Goal: Task Accomplishment & Management: Complete application form

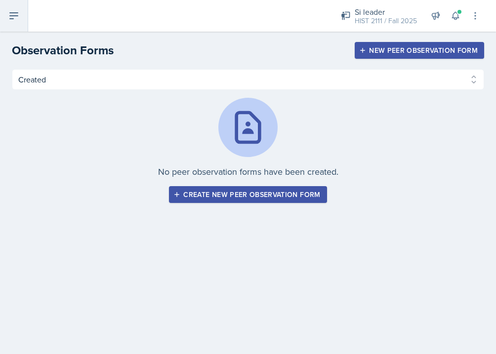
click at [14, 10] on icon at bounding box center [14, 16] width 12 height 12
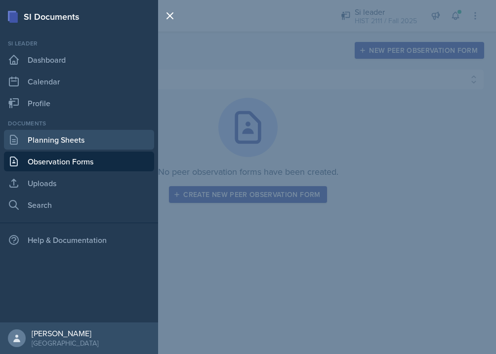
click at [64, 144] on link "Planning Sheets" at bounding box center [79, 140] width 150 height 20
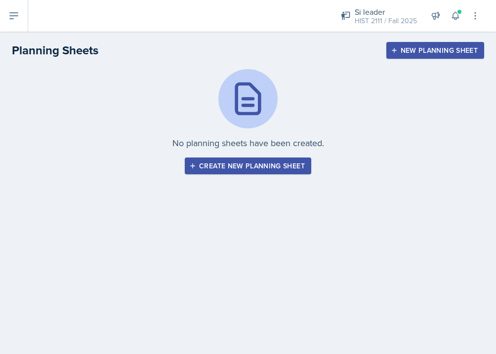
click at [224, 166] on div "Create new planning sheet" at bounding box center [248, 166] width 114 height 8
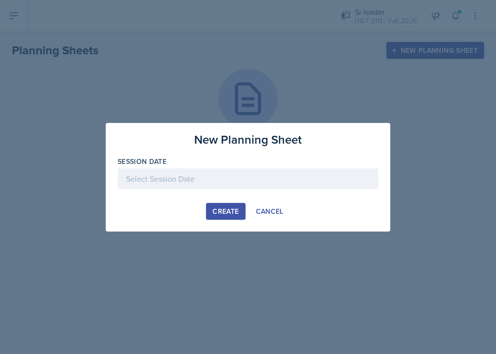
click at [219, 174] on div at bounding box center [248, 178] width 261 height 21
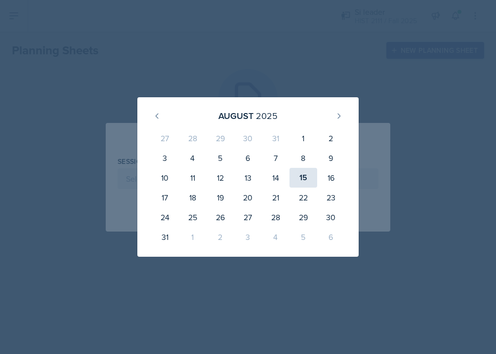
click at [305, 177] on div "15" at bounding box center [303, 178] width 28 height 20
type input "[DATE]"
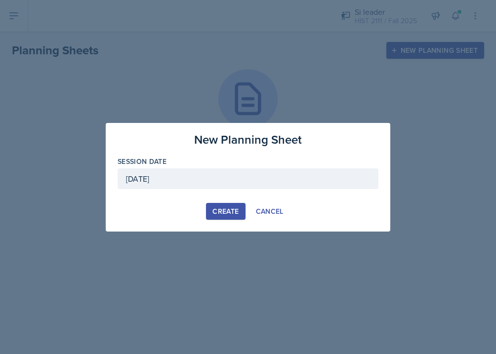
click at [228, 212] on div "Create" at bounding box center [225, 211] width 26 height 8
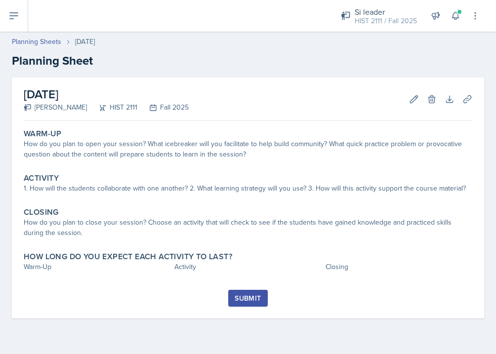
click at [111, 99] on h2 "[DATE]" at bounding box center [106, 94] width 165 height 18
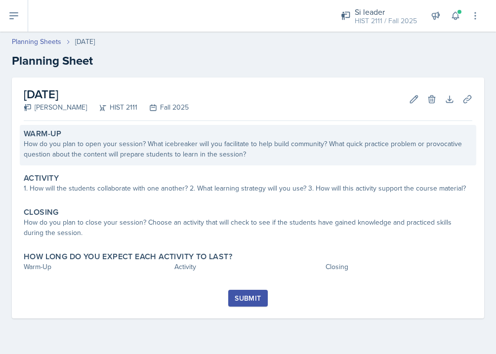
click at [248, 142] on div "How do you plan to open your session? What icebreaker will you facilitate to he…" at bounding box center [248, 149] width 448 height 21
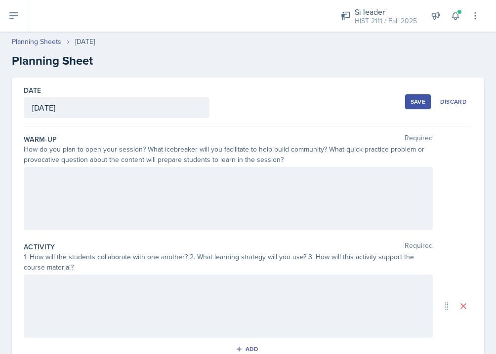
click at [163, 116] on div "[DATE]" at bounding box center [117, 107] width 186 height 21
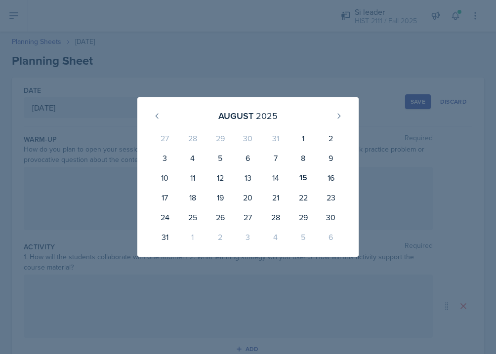
click at [72, 181] on div at bounding box center [248, 177] width 496 height 354
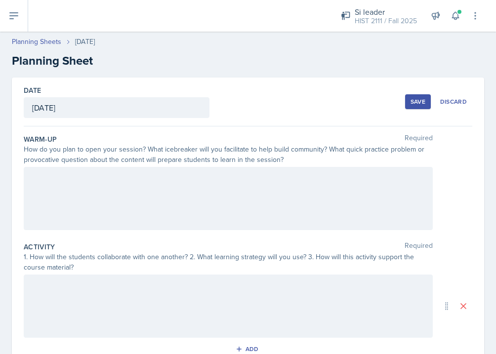
click at [80, 58] on h2 "Planning Sheet" at bounding box center [248, 61] width 472 height 18
click at [80, 59] on h2 "Planning Sheet" at bounding box center [248, 61] width 472 height 18
click at [184, 176] on div at bounding box center [228, 198] width 409 height 63
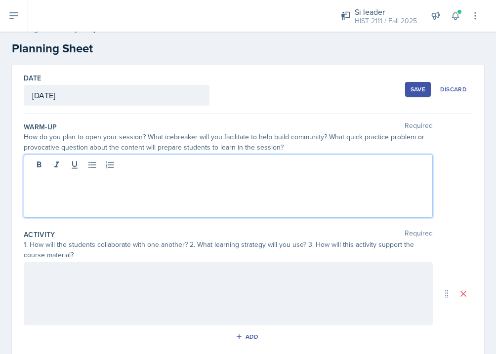
scroll to position [23, 0]
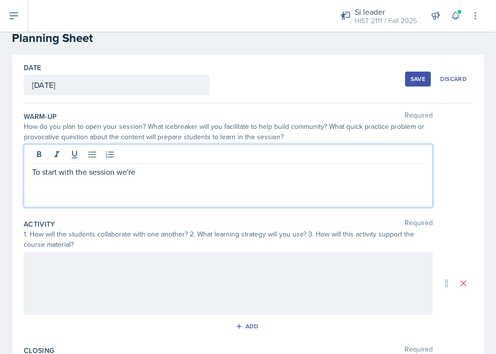
click at [171, 306] on div at bounding box center [228, 283] width 409 height 63
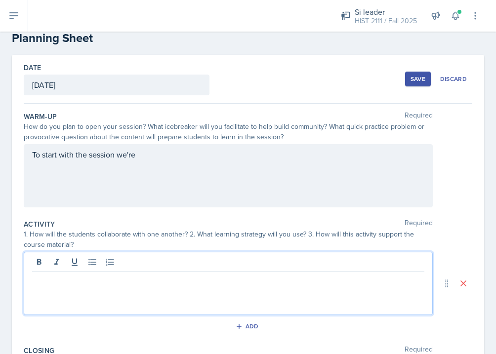
scroll to position [40, 0]
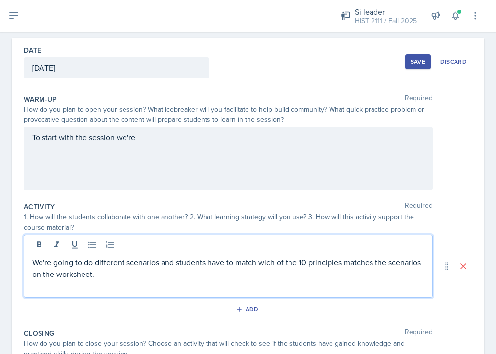
click at [265, 261] on p "We're going to do different scenarios and students have to match wich of the 10…" at bounding box center [228, 268] width 392 height 24
drag, startPoint x: 257, startPoint y: 260, endPoint x: 284, endPoint y: 288, distance: 39.1
click at [284, 288] on div "We're going to do different scenarios and students have to match which of the 1…" at bounding box center [228, 266] width 409 height 63
copy p "which of the 10 principles matches the scenarios on the worksheet."
click at [148, 143] on div "To start with the session we're" at bounding box center [228, 158] width 409 height 63
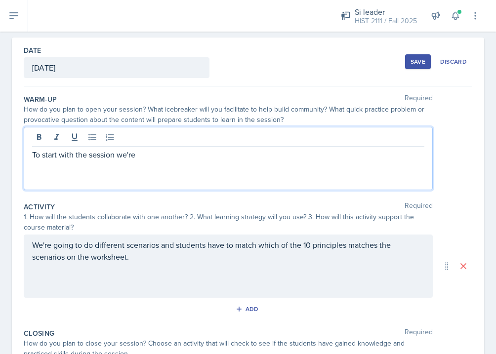
scroll to position [57, 0]
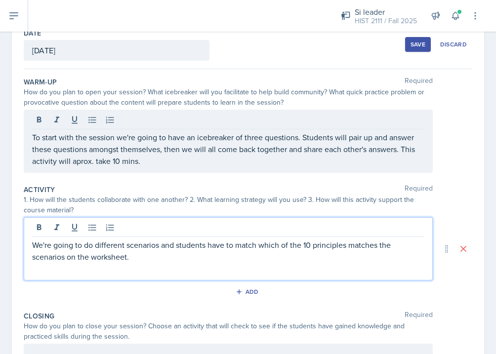
click at [154, 240] on p "We're going to do different scenarios and students have to match which of the 1…" at bounding box center [228, 251] width 392 height 24
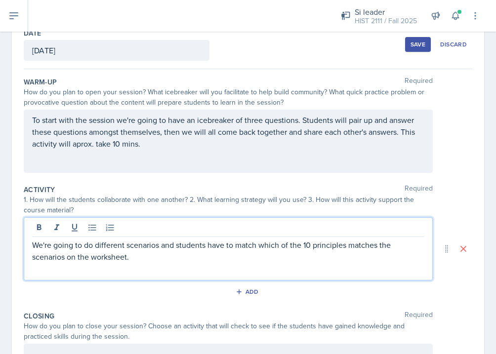
click at [155, 253] on p "We're going to do different scenarios and students have to match which of the 1…" at bounding box center [228, 251] width 392 height 24
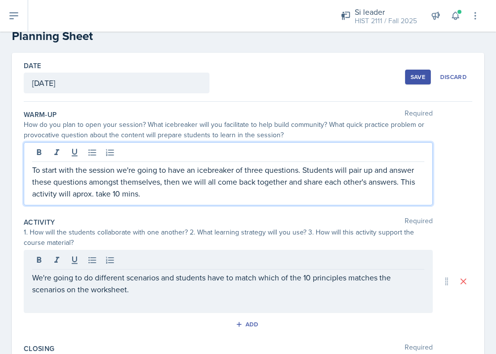
scroll to position [42, 0]
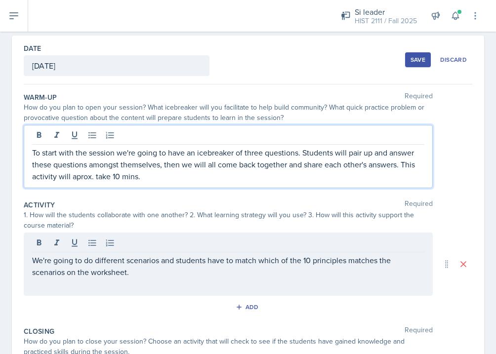
drag, startPoint x: 151, startPoint y: 176, endPoint x: 403, endPoint y: 166, distance: 252.5
click at [403, 166] on p "To start with the session we're going to have an icebreaker of three questions.…" at bounding box center [228, 165] width 392 height 36
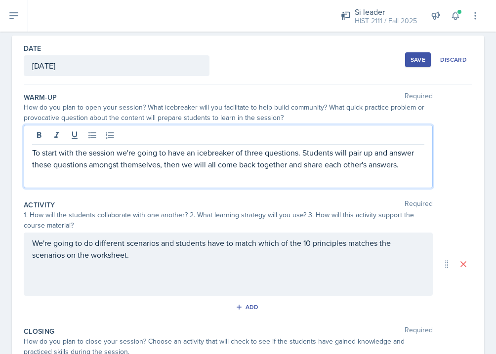
scroll to position [204, 0]
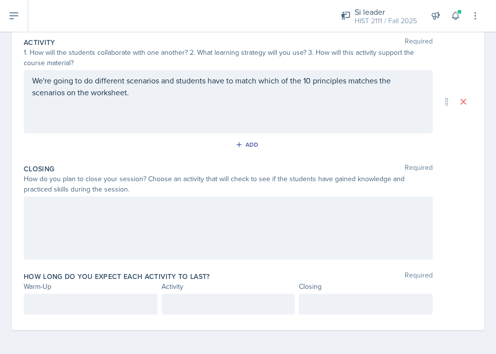
click at [122, 308] on p at bounding box center [90, 304] width 117 height 12
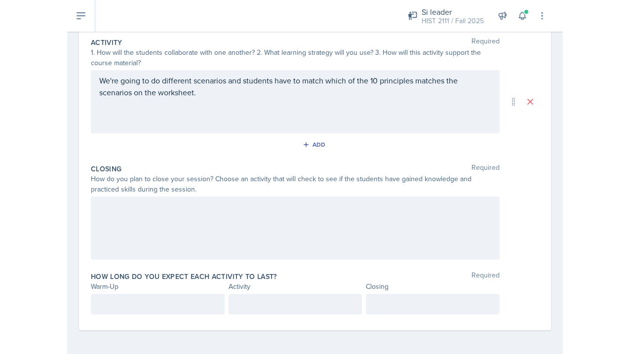
scroll to position [222, 0]
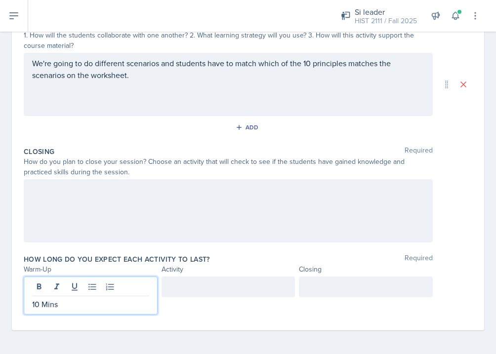
click at [234, 284] on div at bounding box center [228, 287] width 134 height 21
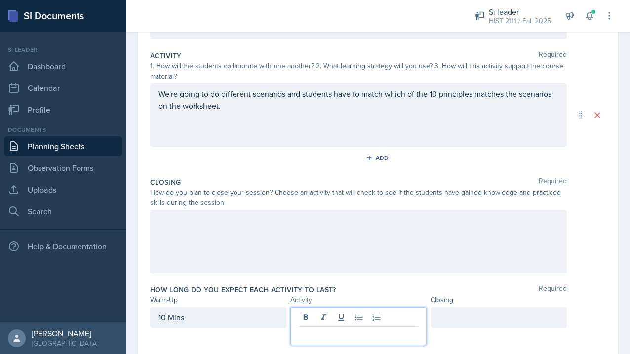
scroll to position [189, 0]
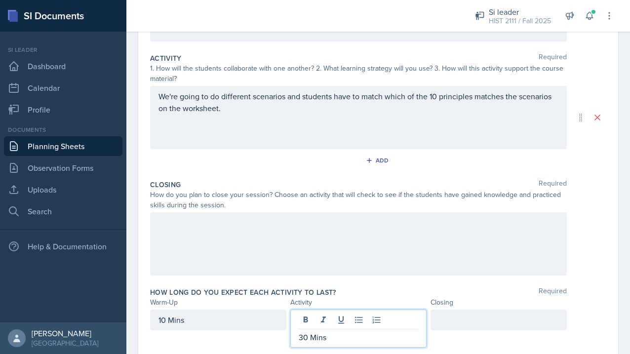
click at [487, 312] on div at bounding box center [499, 320] width 136 height 21
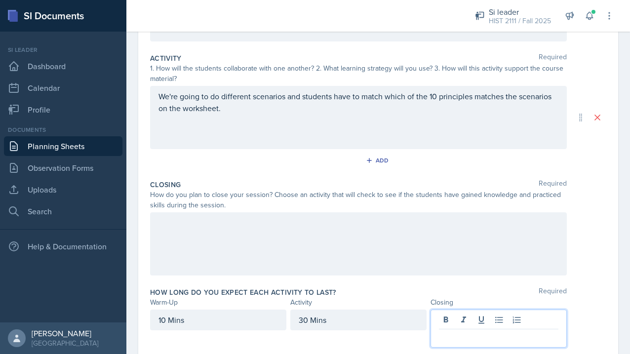
scroll to position [206, 0]
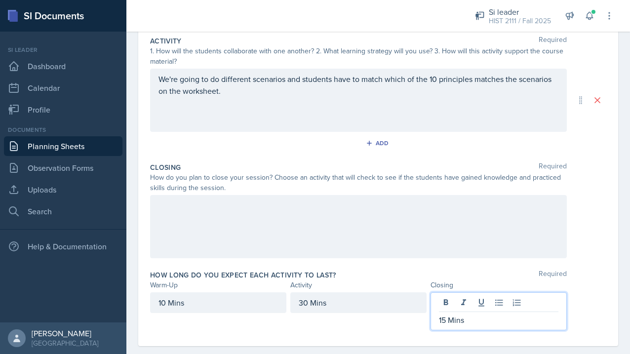
click at [434, 247] on div at bounding box center [358, 226] width 417 height 63
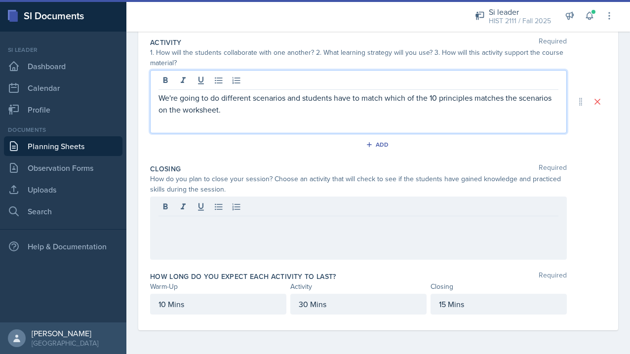
click at [451, 96] on p "We're going to do different scenarios and students have to match which of the 1…" at bounding box center [358, 104] width 400 height 24
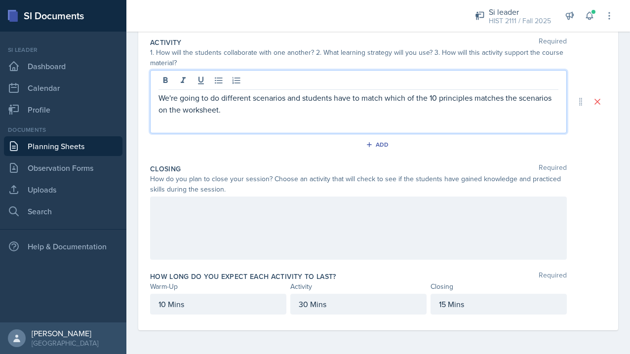
click at [157, 98] on div "We're going to do different scenarios and students have to match which of the 1…" at bounding box center [358, 101] width 417 height 63
click at [169, 118] on p at bounding box center [358, 122] width 400 height 12
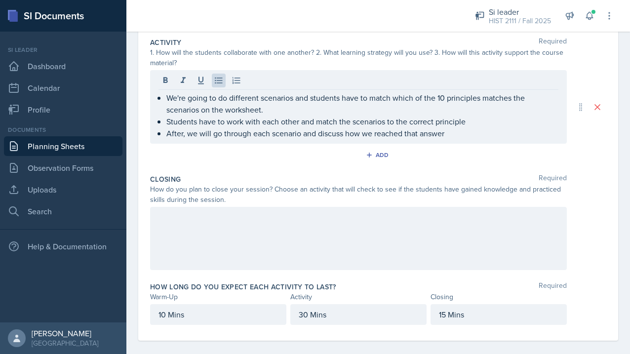
click at [247, 239] on div at bounding box center [358, 238] width 417 height 63
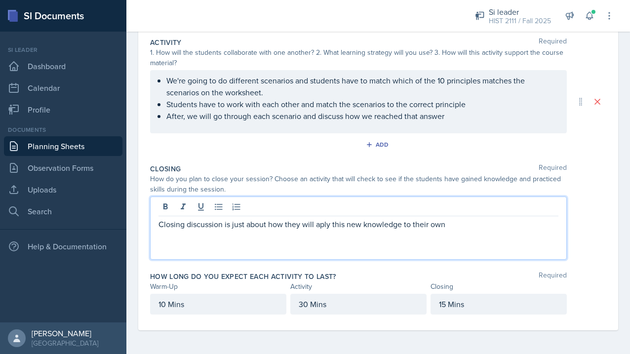
click at [317, 221] on p "Closing discussion is just about how they will aply this new knowledge to their…" at bounding box center [358, 224] width 400 height 12
click at [495, 221] on p "Closing discussion is just about how they will apply this new knowledge to thei…" at bounding box center [358, 224] width 400 height 12
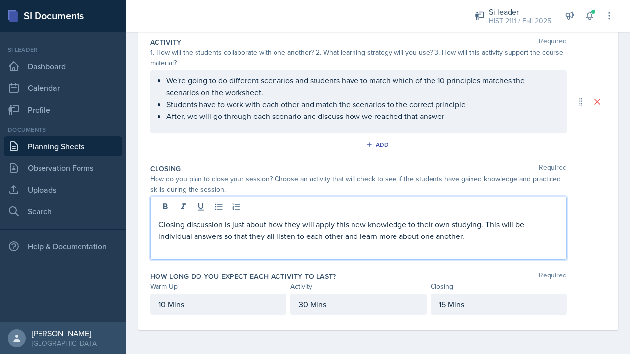
scroll to position [0, 0]
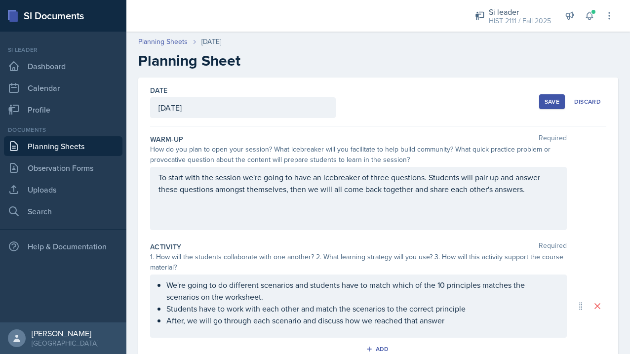
click at [495, 104] on div "Save" at bounding box center [552, 102] width 15 height 8
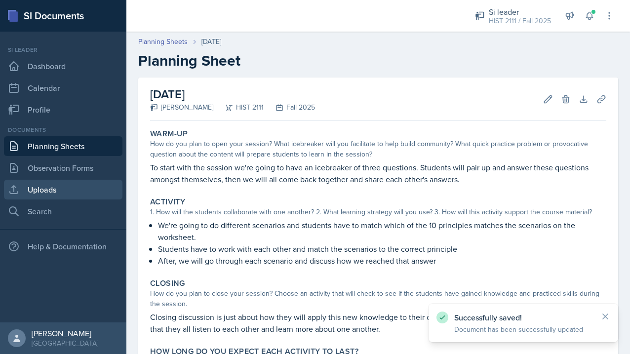
click at [39, 189] on link "Uploads" at bounding box center [63, 190] width 119 height 20
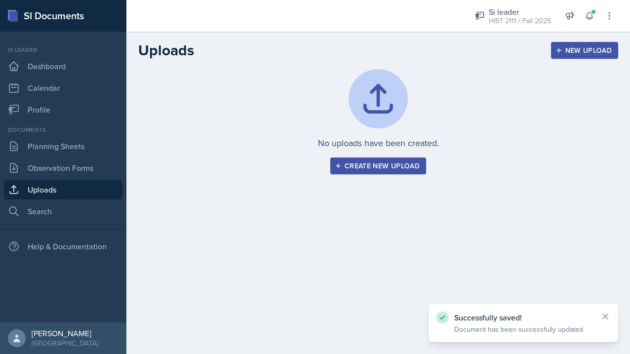
click at [372, 163] on div "Create new upload" at bounding box center [378, 166] width 83 height 8
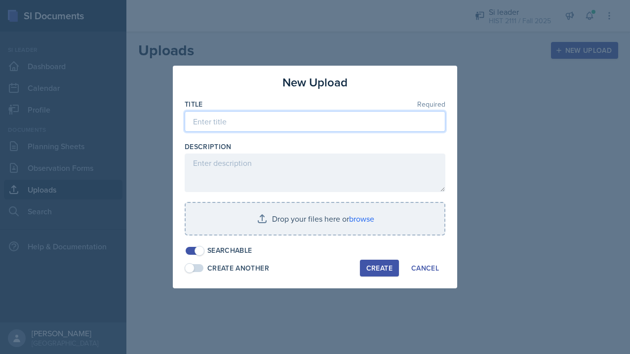
click at [325, 124] on input at bounding box center [315, 121] width 261 height 21
type input "MOCK SESSON"
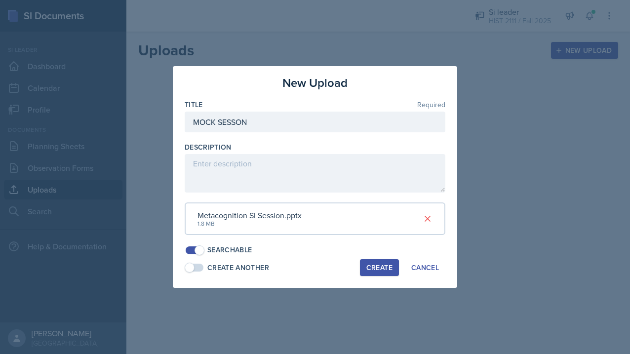
click at [382, 273] on button "Create" at bounding box center [379, 267] width 39 height 17
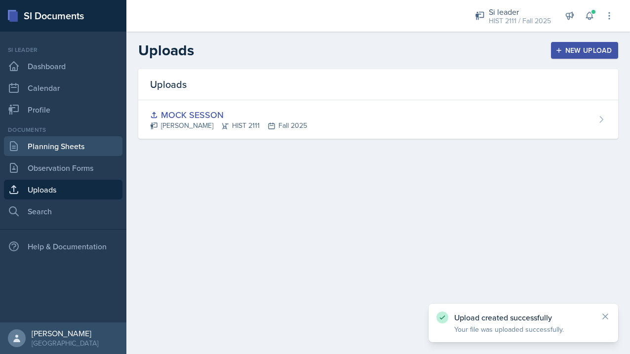
click at [41, 139] on link "Planning Sheets" at bounding box center [63, 146] width 119 height 20
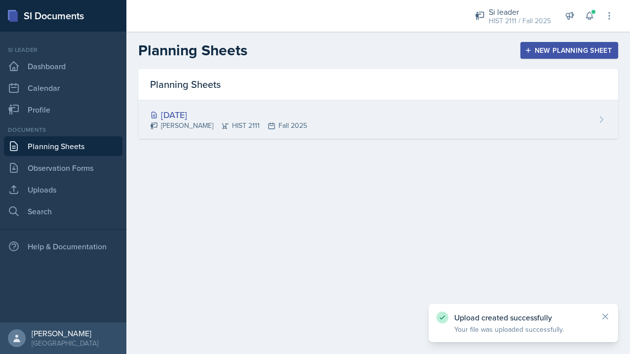
click at [432, 111] on div "[DATE] [PERSON_NAME] HIST 2111 Fall 2025" at bounding box center [378, 119] width 480 height 39
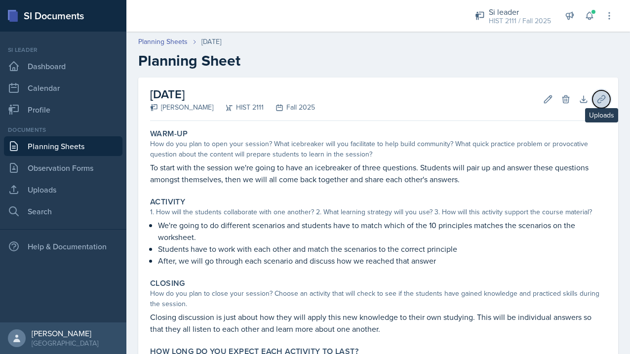
click at [495, 94] on button "Uploads" at bounding box center [602, 99] width 18 height 18
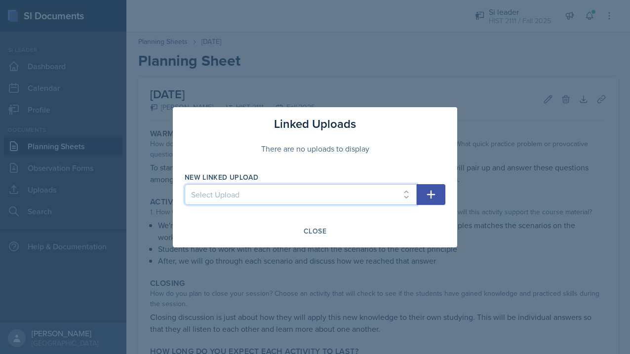
click at [316, 195] on select "Select Upload MOCK SESSON" at bounding box center [301, 194] width 232 height 21
select select "8e1f4dcc-5d6d-4b16-b029-90a7cd62a61a"
click at [185, 184] on select "Select Upload MOCK SESSON" at bounding box center [301, 194] width 232 height 21
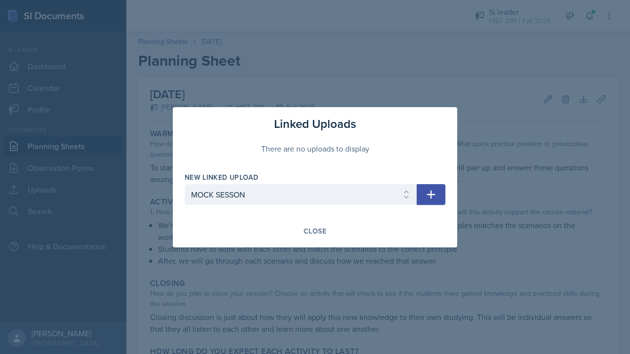
click at [434, 191] on icon "button" at bounding box center [431, 195] width 12 height 12
select select
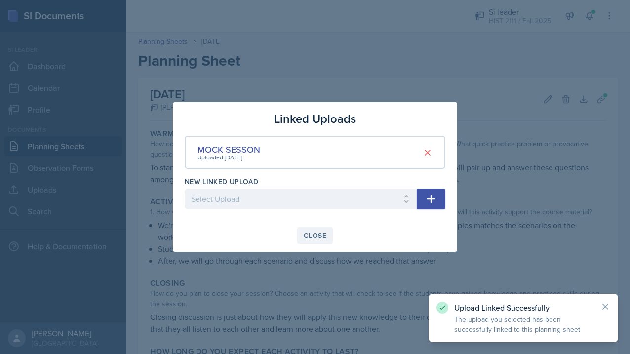
click at [316, 237] on div "Close" at bounding box center [315, 236] width 23 height 8
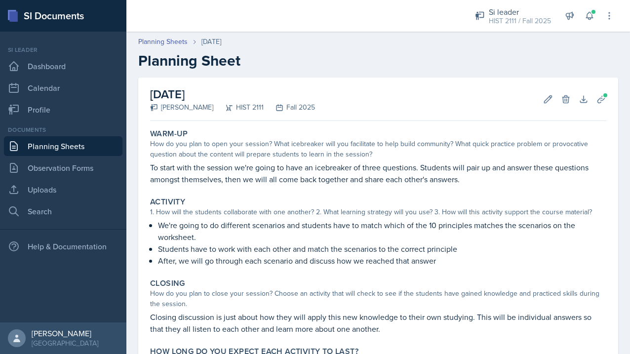
scroll to position [95, 0]
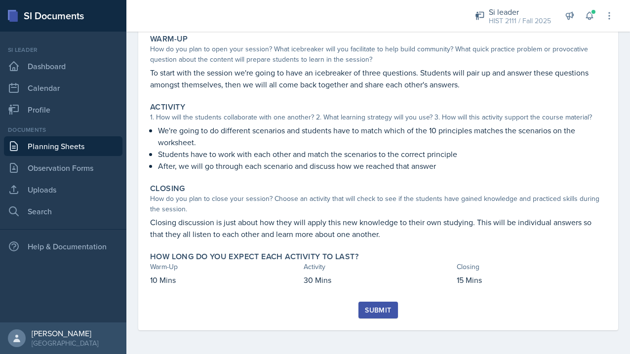
click at [384, 309] on div "Submit" at bounding box center [378, 310] width 26 height 8
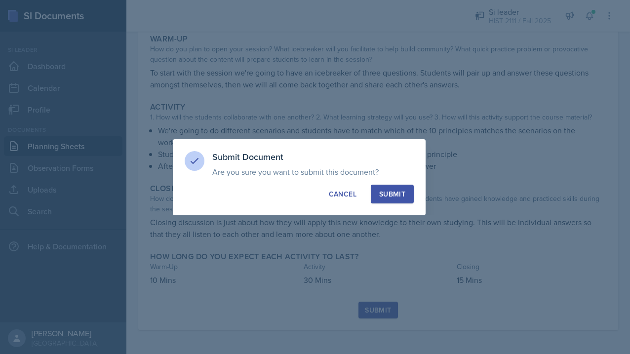
click at [394, 198] on button "Submit" at bounding box center [392, 194] width 43 height 19
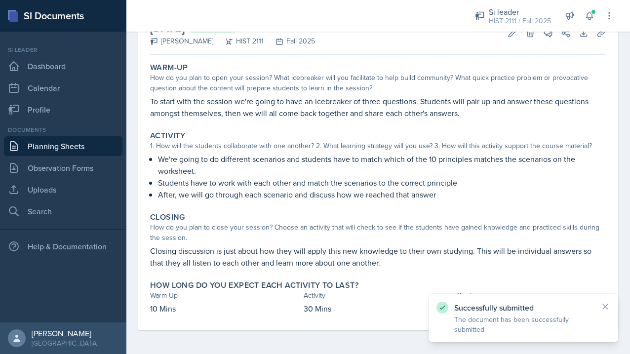
scroll to position [66, 0]
